Goal: Task Accomplishment & Management: Manage account settings

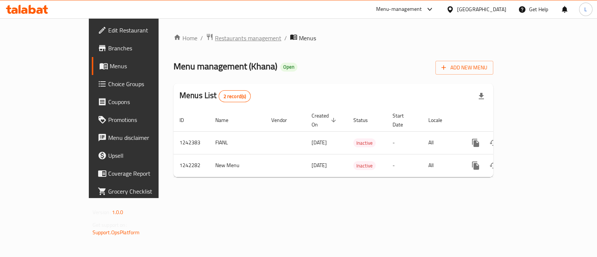
click at [215, 35] on span "Restaurants management" at bounding box center [248, 38] width 66 height 9
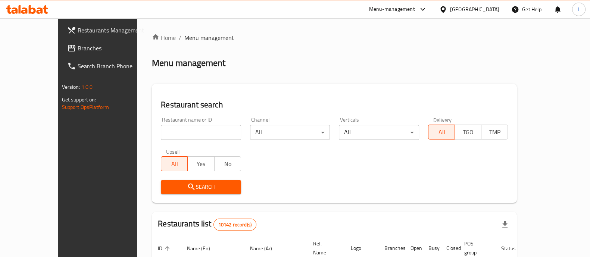
click at [169, 130] on input "search" at bounding box center [201, 132] width 80 height 15
type input "wasabi"
click at [202, 186] on span "Search" at bounding box center [201, 187] width 68 height 9
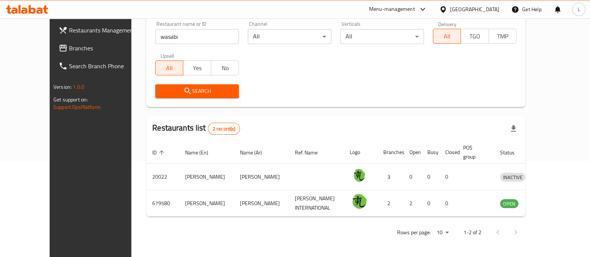
scroll to position [87, 0]
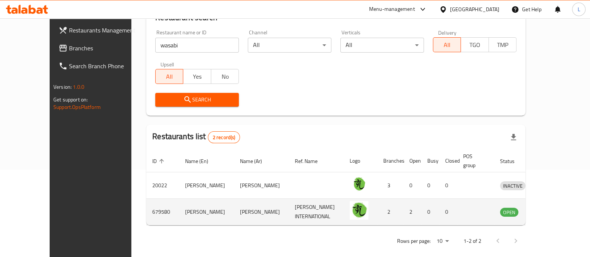
click at [549, 209] on icon "enhanced table" at bounding box center [545, 212] width 8 height 6
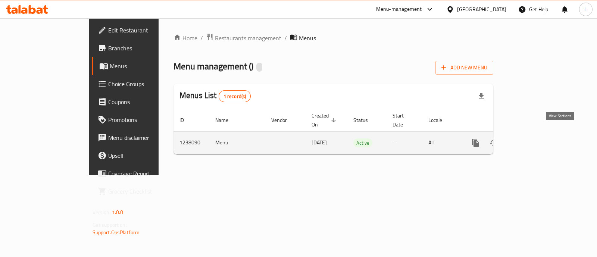
click at [534, 139] on icon "enhanced table" at bounding box center [529, 143] width 9 height 9
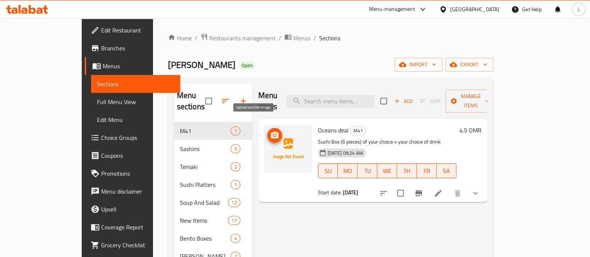
click at [271, 132] on icon "upload picture" at bounding box center [274, 135] width 7 height 7
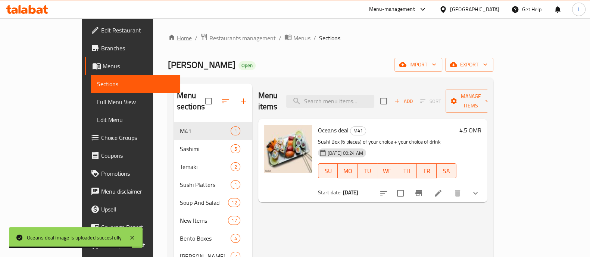
click at [168, 35] on link "Home" at bounding box center [180, 38] width 24 height 9
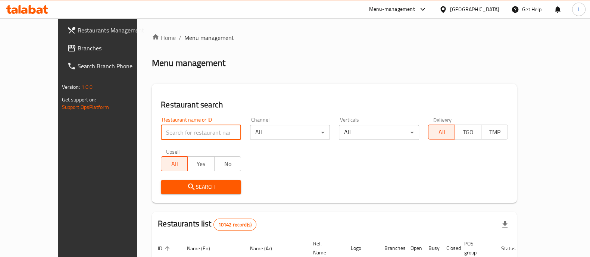
click at [161, 131] on input "search" at bounding box center [201, 132] width 80 height 15
type input "el barak"
click at [200, 183] on span "Search" at bounding box center [201, 187] width 68 height 9
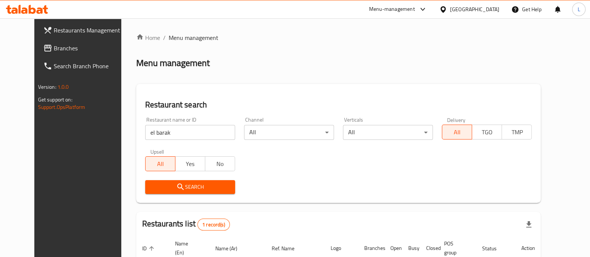
scroll to position [69, 0]
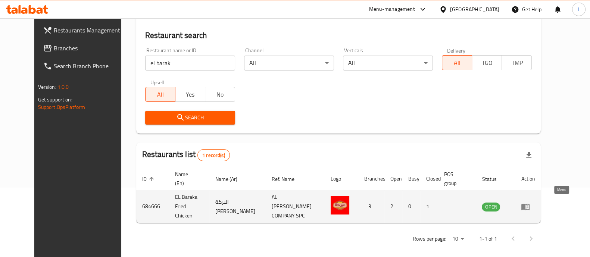
click at [530, 205] on icon "enhanced table" at bounding box center [526, 207] width 8 height 6
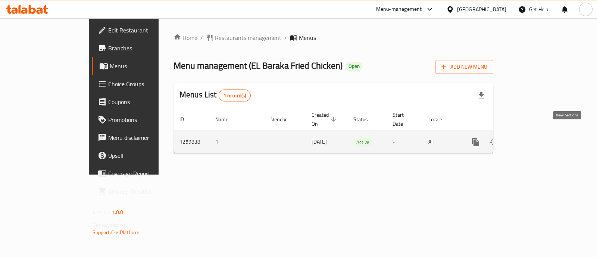
click at [539, 140] on link "enhanced table" at bounding box center [530, 142] width 18 height 18
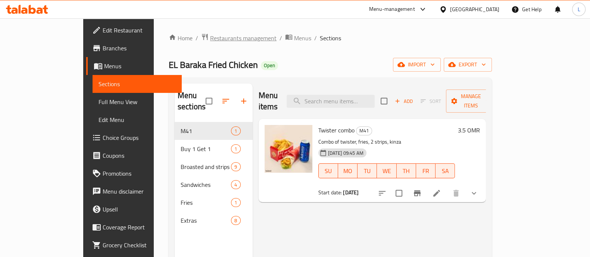
click at [210, 37] on span "Restaurants management" at bounding box center [243, 38] width 66 height 9
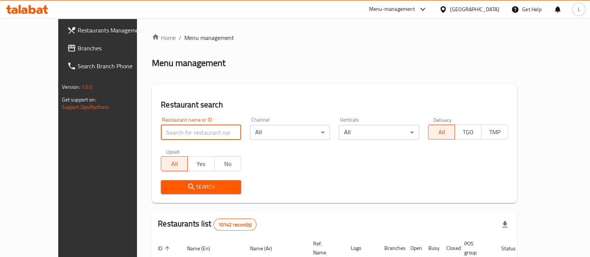
click at [186, 131] on input "search" at bounding box center [201, 132] width 80 height 15
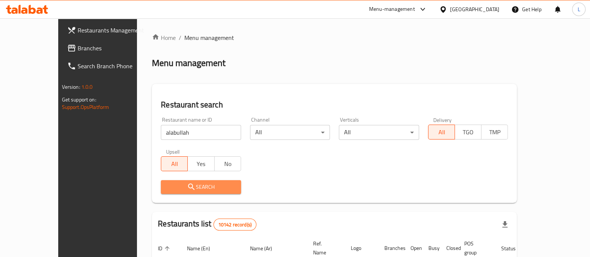
click at [187, 186] on span "Search" at bounding box center [201, 187] width 68 height 9
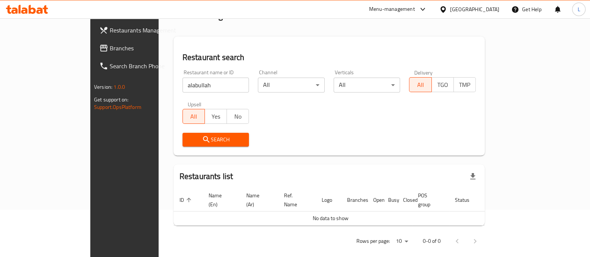
scroll to position [46, 0]
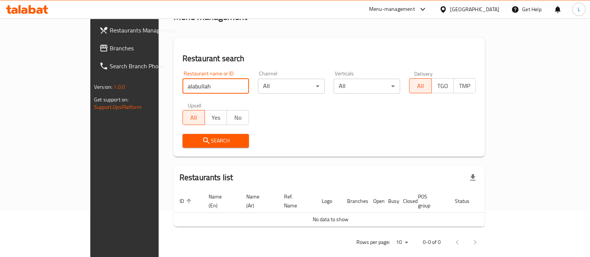
click at [183, 87] on input "alabullah" at bounding box center [216, 86] width 67 height 15
type input "alabdalla"
click button "Search" at bounding box center [216, 141] width 67 height 14
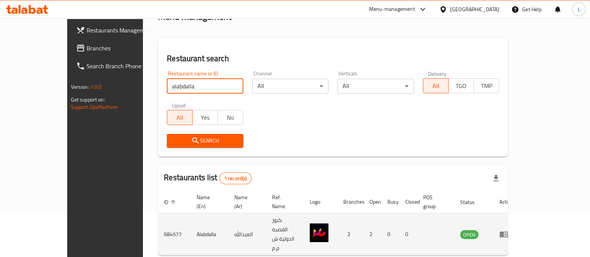
click at [507, 233] on icon "enhanced table" at bounding box center [505, 234] width 3 height 3
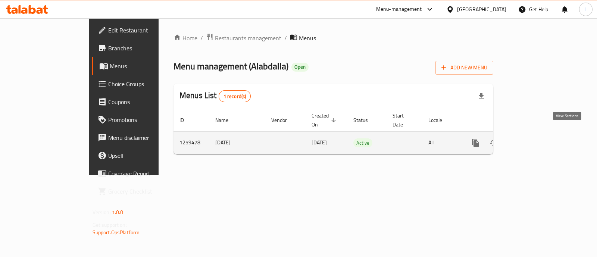
click at [534, 139] on icon "enhanced table" at bounding box center [529, 143] width 9 height 9
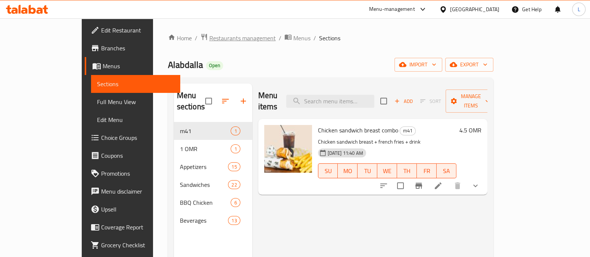
click at [209, 35] on span "Restaurants management" at bounding box center [242, 38] width 66 height 9
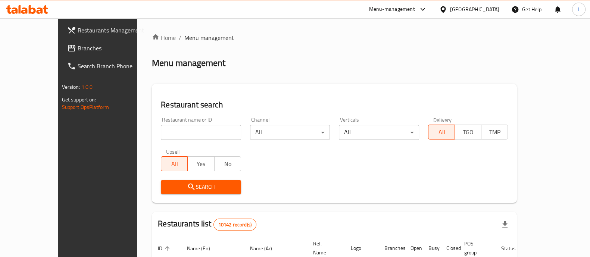
click at [185, 137] on input "search" at bounding box center [201, 132] width 80 height 15
type input "pizza lover"
click at [177, 189] on span "Search" at bounding box center [201, 187] width 68 height 9
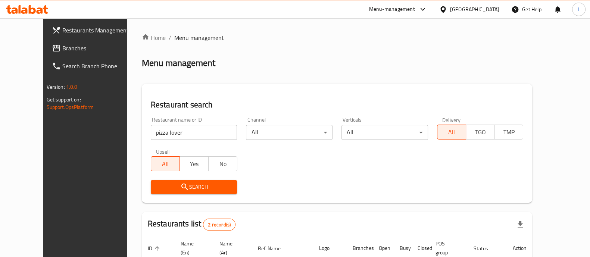
scroll to position [96, 0]
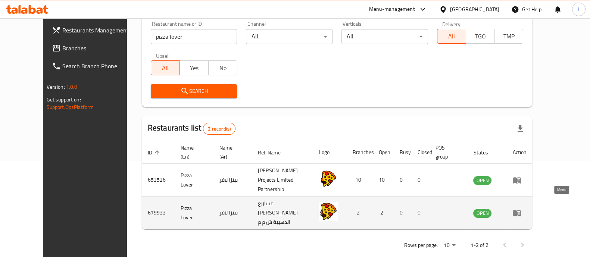
click at [521, 210] on icon "enhanced table" at bounding box center [517, 213] width 8 height 6
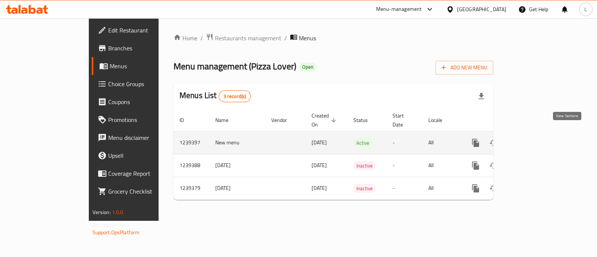
click at [533, 140] on icon "enhanced table" at bounding box center [530, 143] width 7 height 7
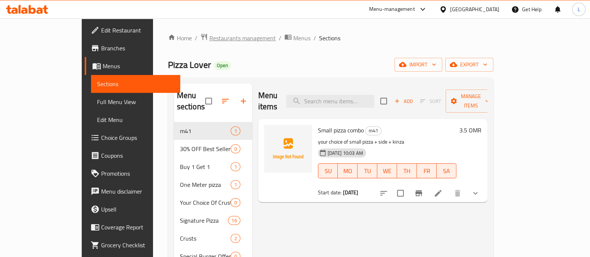
click at [209, 37] on span "Restaurants management" at bounding box center [242, 38] width 66 height 9
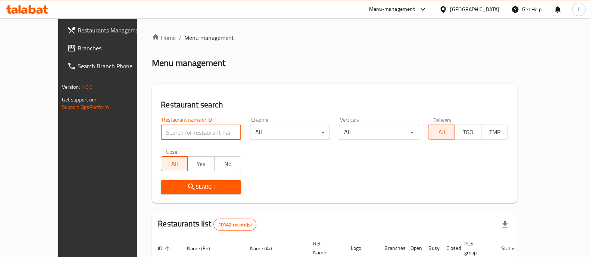
click at [167, 128] on input "search" at bounding box center [201, 132] width 80 height 15
type input "Bin Issa Kitchin"
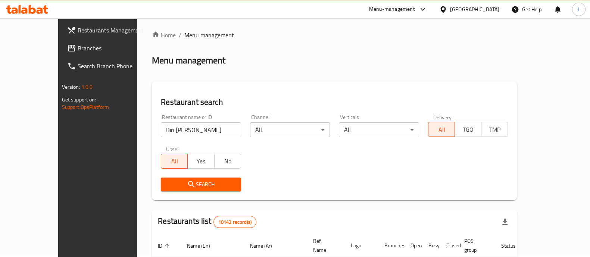
click at [167, 184] on span "Search" at bounding box center [201, 184] width 68 height 9
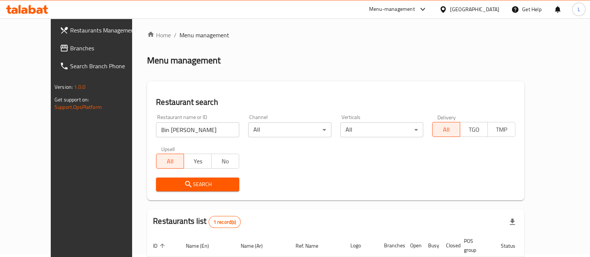
scroll to position [61, 0]
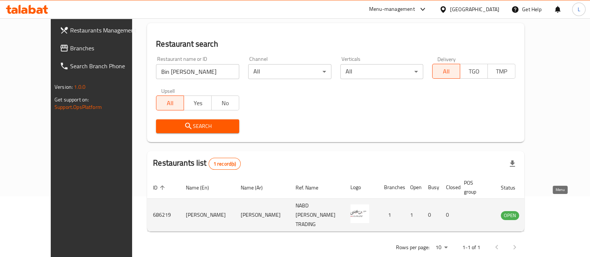
click at [549, 211] on icon "enhanced table" at bounding box center [544, 215] width 9 height 9
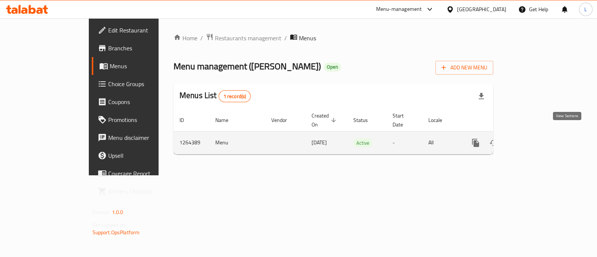
click at [534, 139] on icon "enhanced table" at bounding box center [529, 143] width 9 height 9
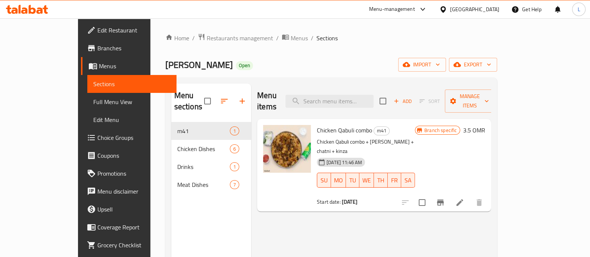
click at [258, 236] on div "Menu items Add Sort Manage items Chicken Qabuli combo m41 Chicken Qabuli combo …" at bounding box center [371, 212] width 240 height 257
click at [288, 212] on div "Menu items Add Sort Manage items Chicken Qabuli combo m41 Chicken Qabuli combo …" at bounding box center [371, 212] width 240 height 257
click at [207, 35] on span "Restaurants management" at bounding box center [240, 38] width 66 height 9
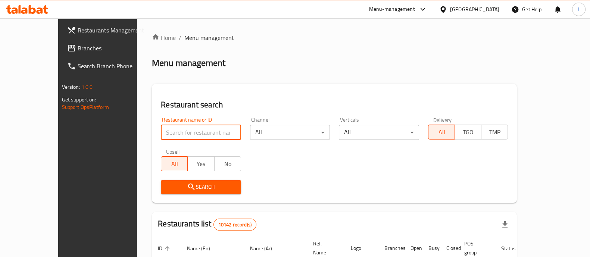
click at [188, 126] on input "search" at bounding box center [201, 132] width 80 height 15
type input "iranian"
drag, startPoint x: 149, startPoint y: 151, endPoint x: 159, endPoint y: 136, distance: 17.6
click at [156, 143] on div "Restaurant name or ID iranian Restaurant name or ID Channel All ​ Verticals All…" at bounding box center [334, 156] width 356 height 86
click at [161, 136] on input "iranian" at bounding box center [201, 132] width 80 height 15
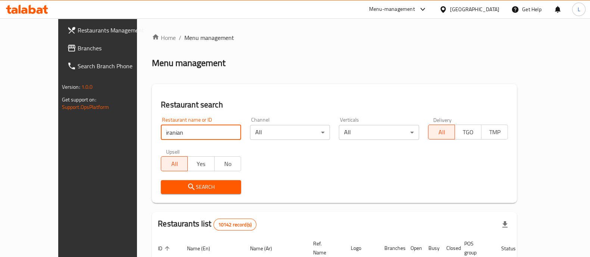
click at [217, 132] on input "iranian" at bounding box center [201, 132] width 80 height 15
type input "irani"
click button "Search" at bounding box center [201, 187] width 80 height 14
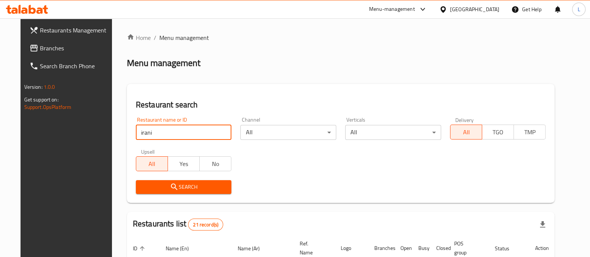
scroll to position [308, 0]
